Goal: Task Accomplishment & Management: Complete application form

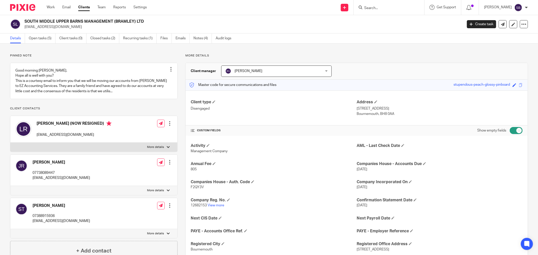
click at [385, 8] on input "Search" at bounding box center [386, 8] width 45 height 5
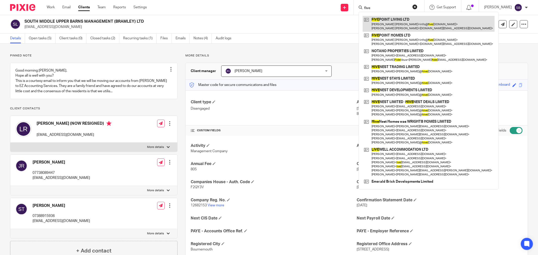
type input "five"
click at [388, 27] on link at bounding box center [429, 24] width 132 height 16
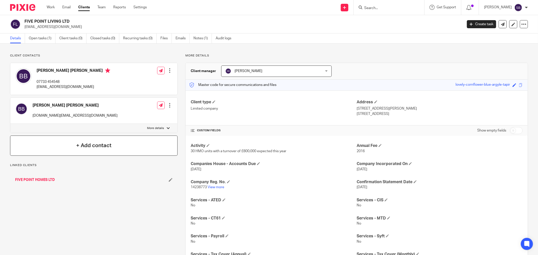
click at [78, 150] on div "+ Add contact" at bounding box center [94, 146] width 168 height 20
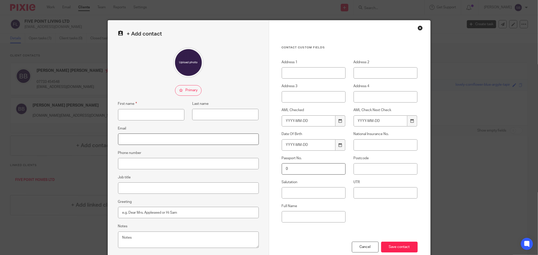
paste input "[PERSON_NAME][EMAIL_ADDRESS][DOMAIN_NAME]"
type input "[PERSON_NAME][EMAIL_ADDRESS][DOMAIN_NAME]"
click at [146, 114] on input "First name" at bounding box center [151, 114] width 66 height 11
type input "[PERSON_NAME]"
click at [158, 190] on input "Job title" at bounding box center [188, 188] width 141 height 11
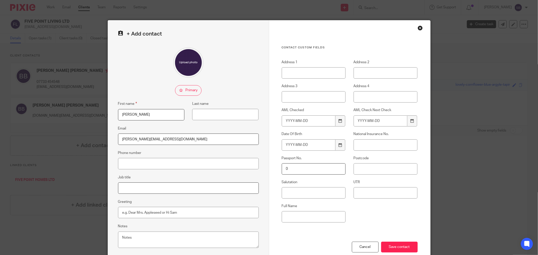
type input "Old Accountant"
click at [394, 246] on input "Save contact" at bounding box center [399, 247] width 37 height 11
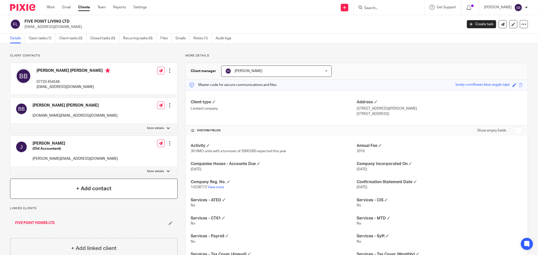
click at [52, 184] on div "+ Add contact" at bounding box center [94, 189] width 168 height 20
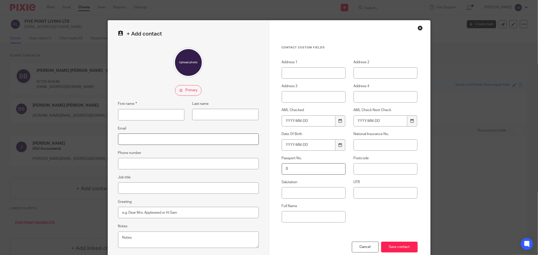
paste input "[PERSON_NAME][EMAIL_ADDRESS][DOMAIN_NAME]"
type input "[PERSON_NAME][EMAIL_ADDRESS][DOMAIN_NAME]"
click at [157, 115] on input "First name" at bounding box center [151, 114] width 66 height 11
type input "[PERSON_NAME]"
click at [152, 191] on input "Job title" at bounding box center [188, 188] width 141 height 11
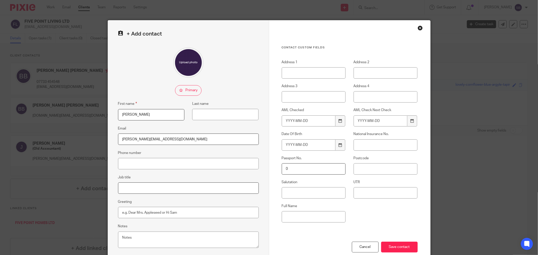
type input "Old Accountant"
click at [392, 248] on input "Save contact" at bounding box center [399, 247] width 37 height 11
